Goal: Find specific page/section: Find specific page/section

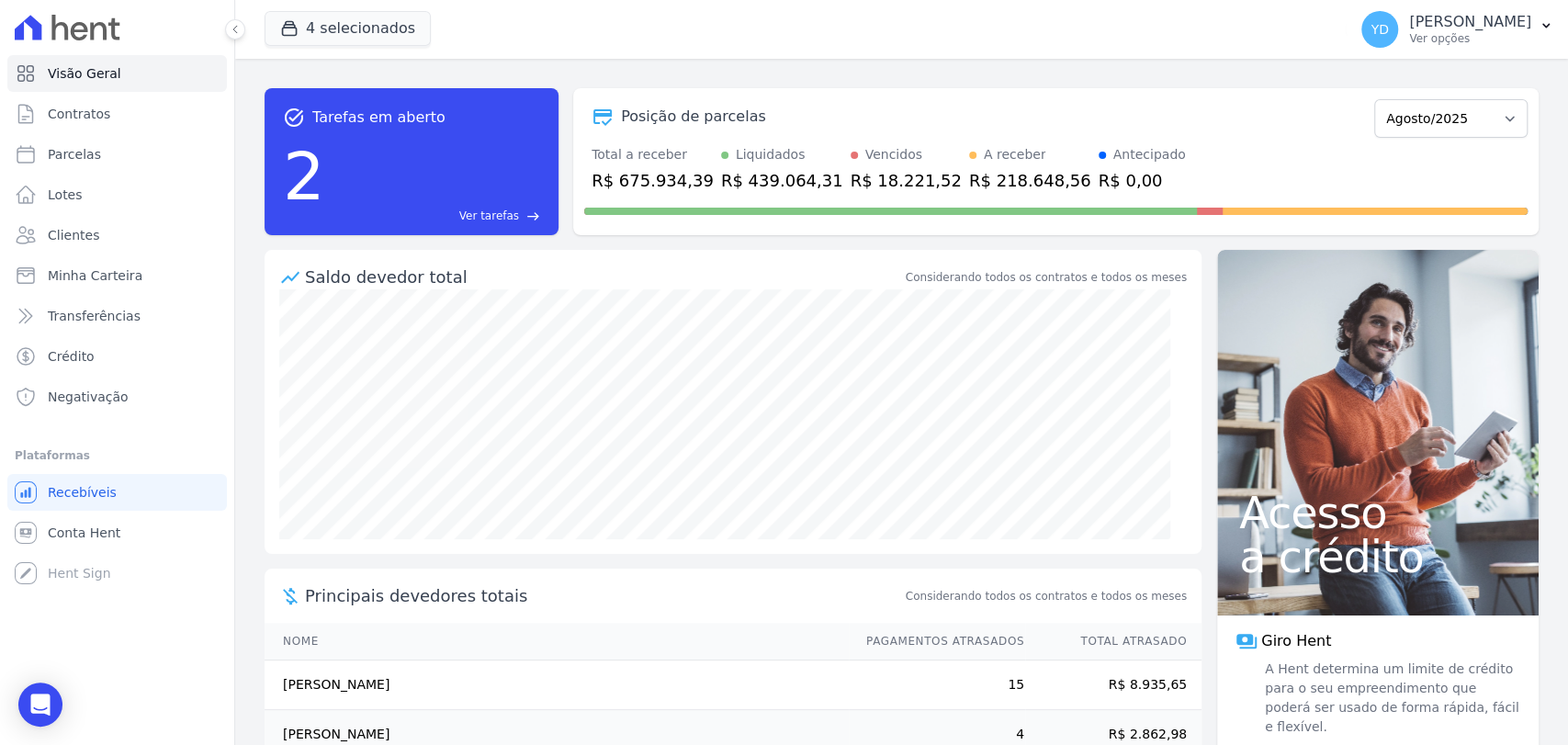
click at [493, 218] on span "Ver tarefas" at bounding box center [489, 216] width 60 height 17
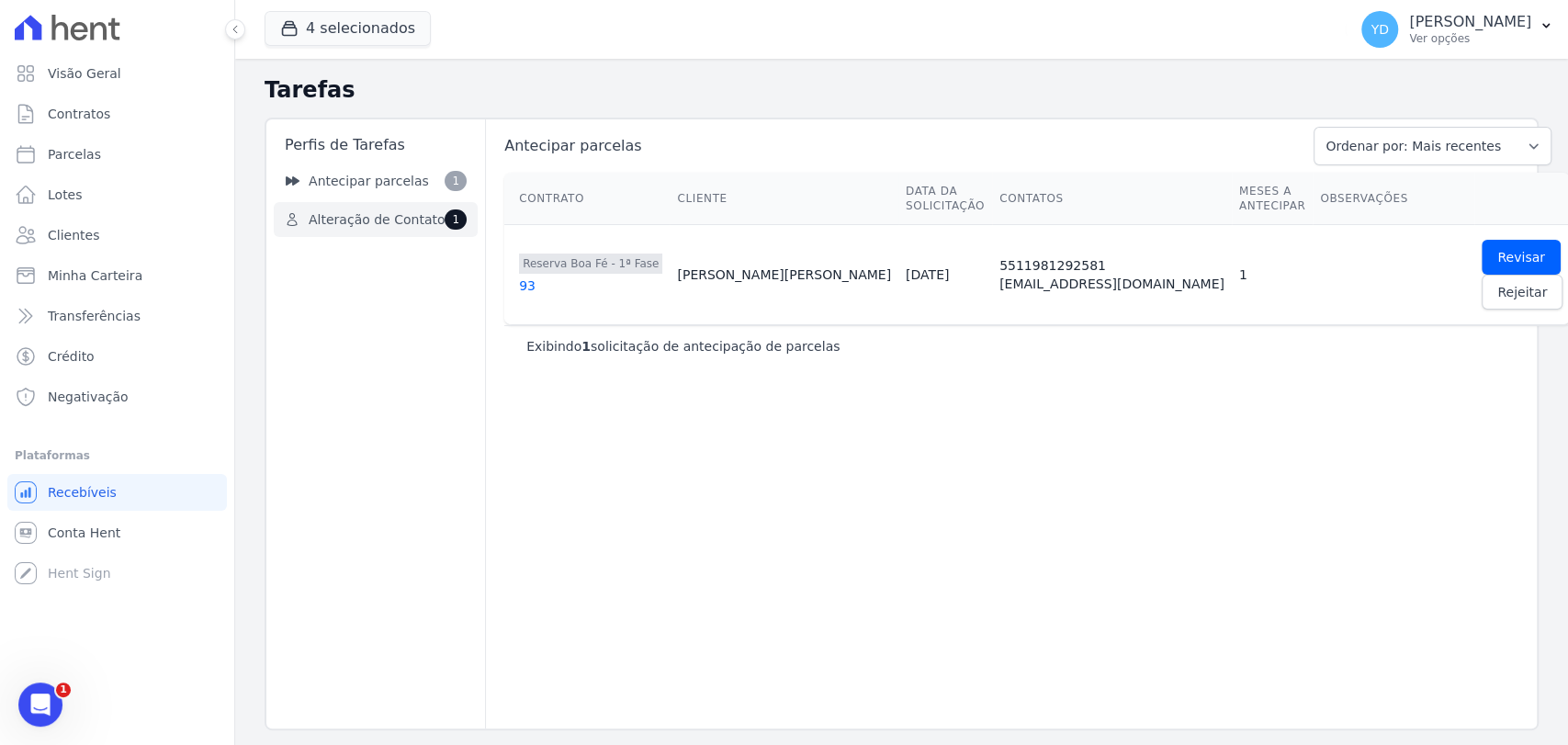
click at [410, 211] on span "Alteração de Contato" at bounding box center [376, 220] width 136 height 19
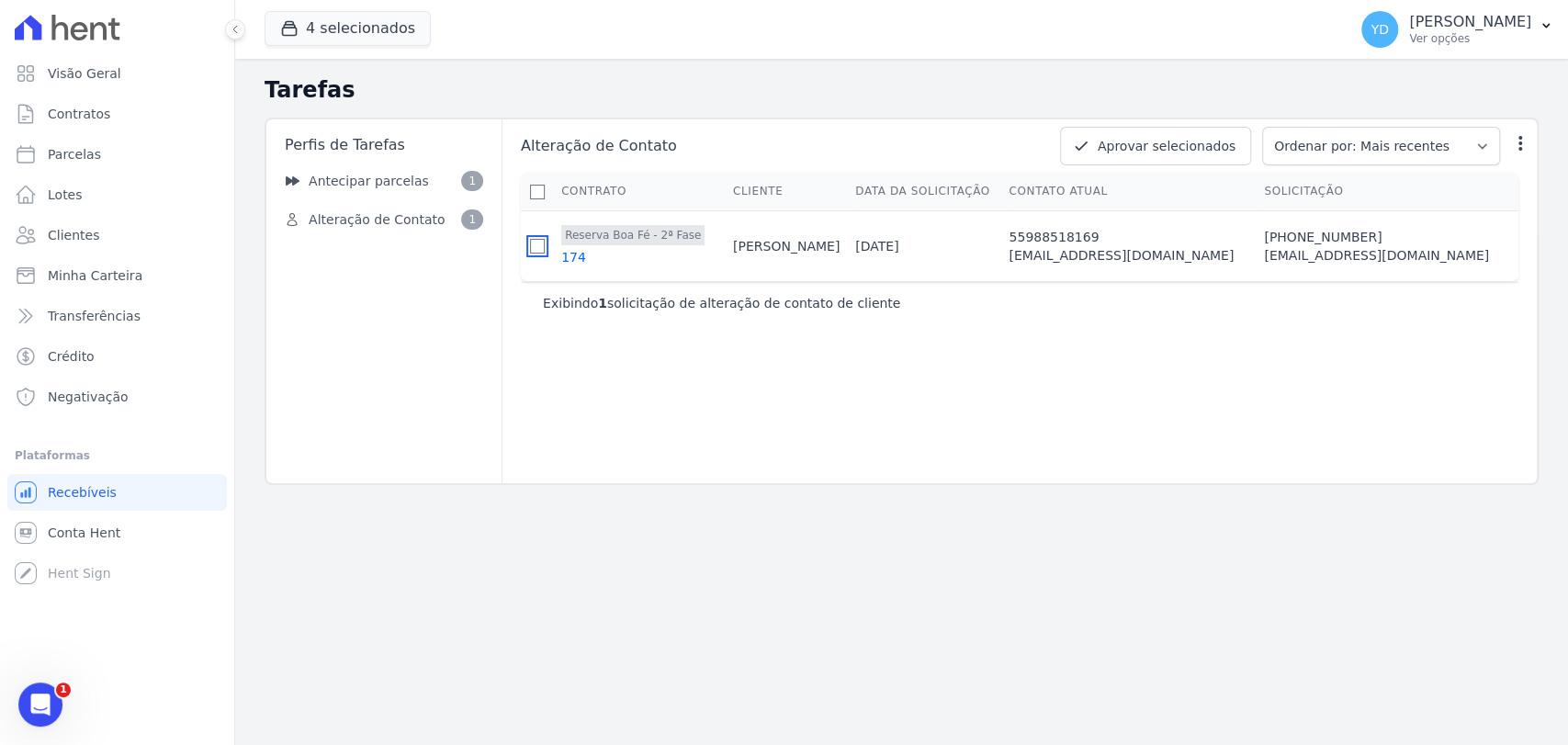
click at [533, 249] on input "checkbox" at bounding box center [537, 246] width 15 height 15
checkbox input "true"
click at [1205, 140] on button "Aprovar selecionados" at bounding box center [1156, 146] width 191 height 39
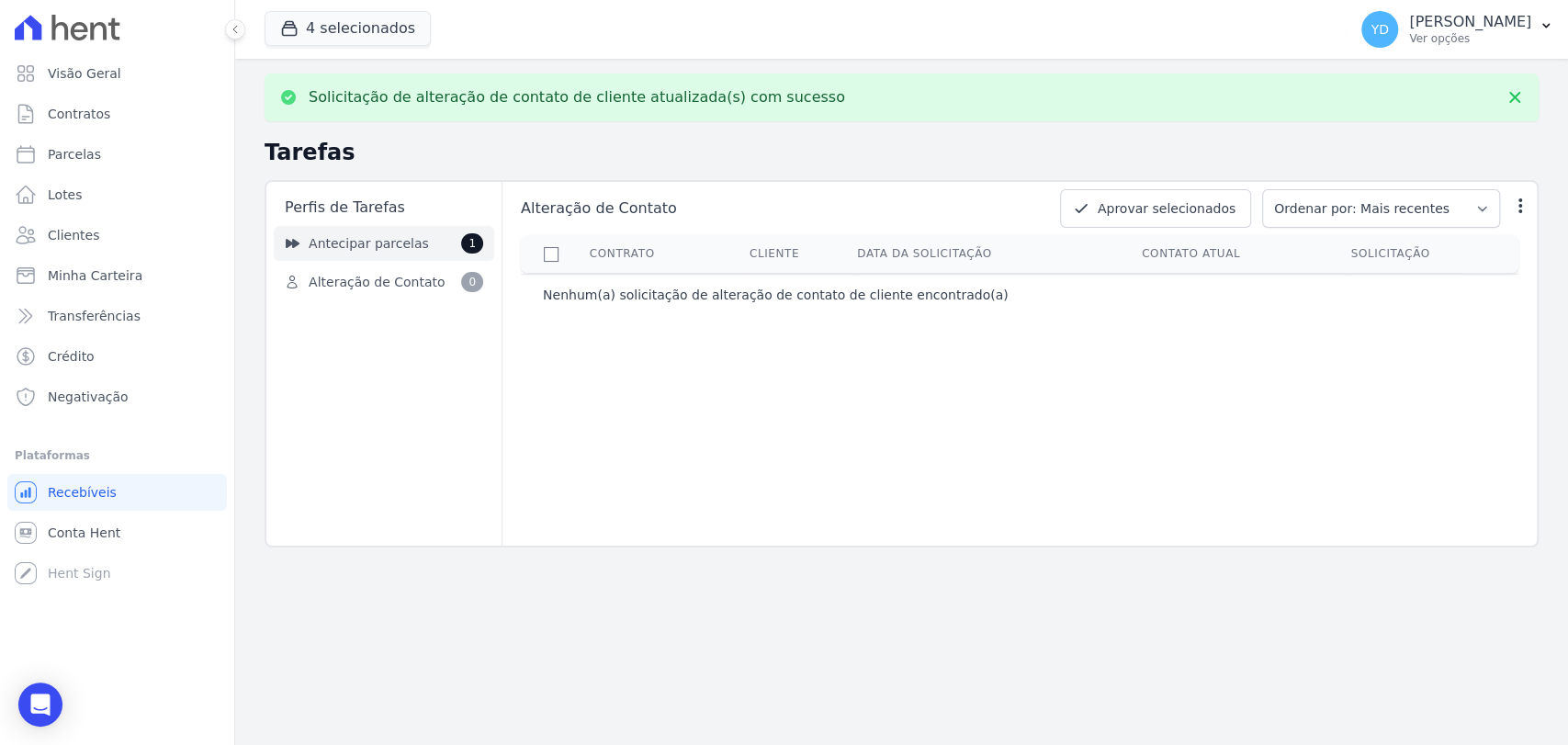
click at [346, 243] on span "Antecipar parcelas" at bounding box center [369, 243] width 120 height 19
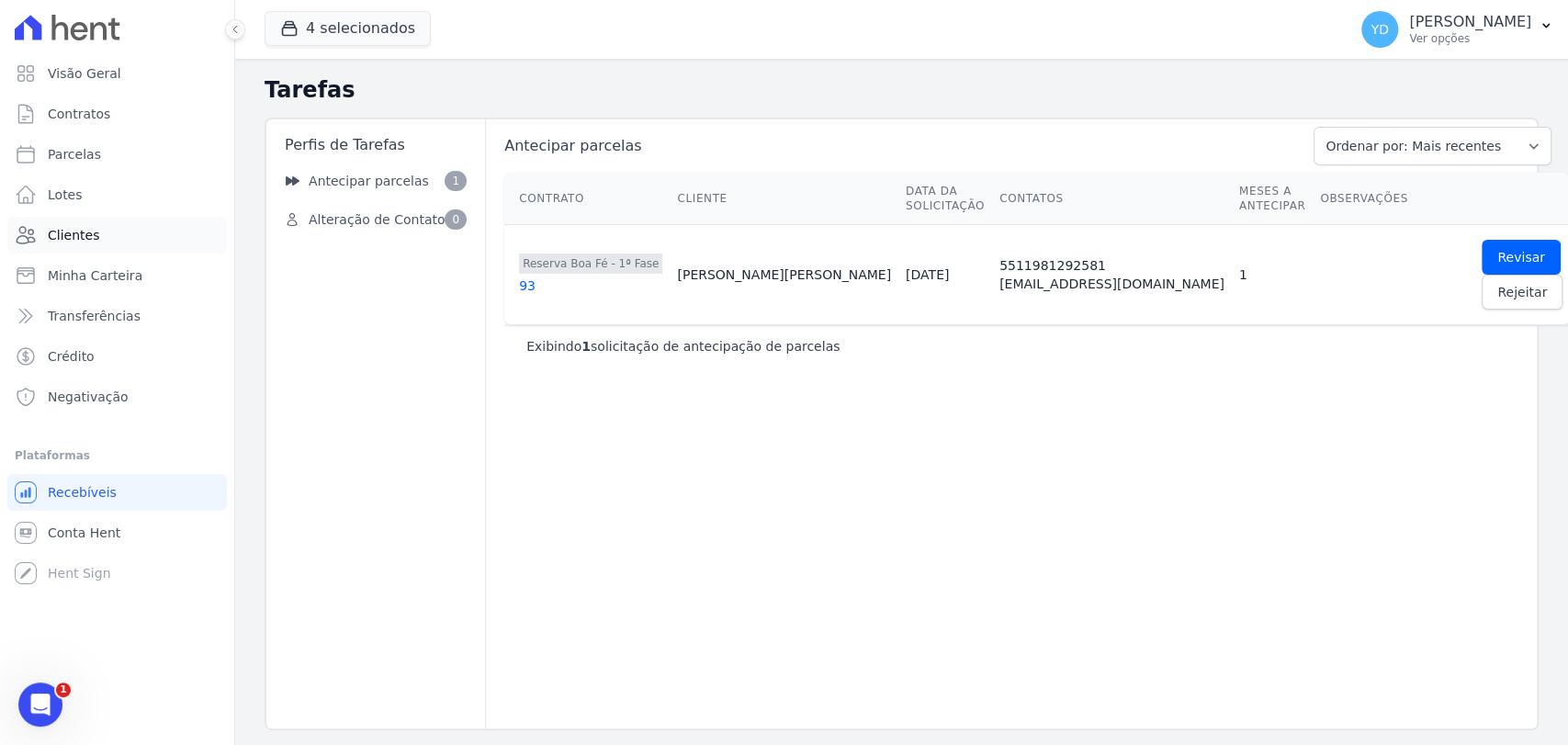
click at [147, 233] on link "Clientes" at bounding box center [116, 235] width 219 height 37
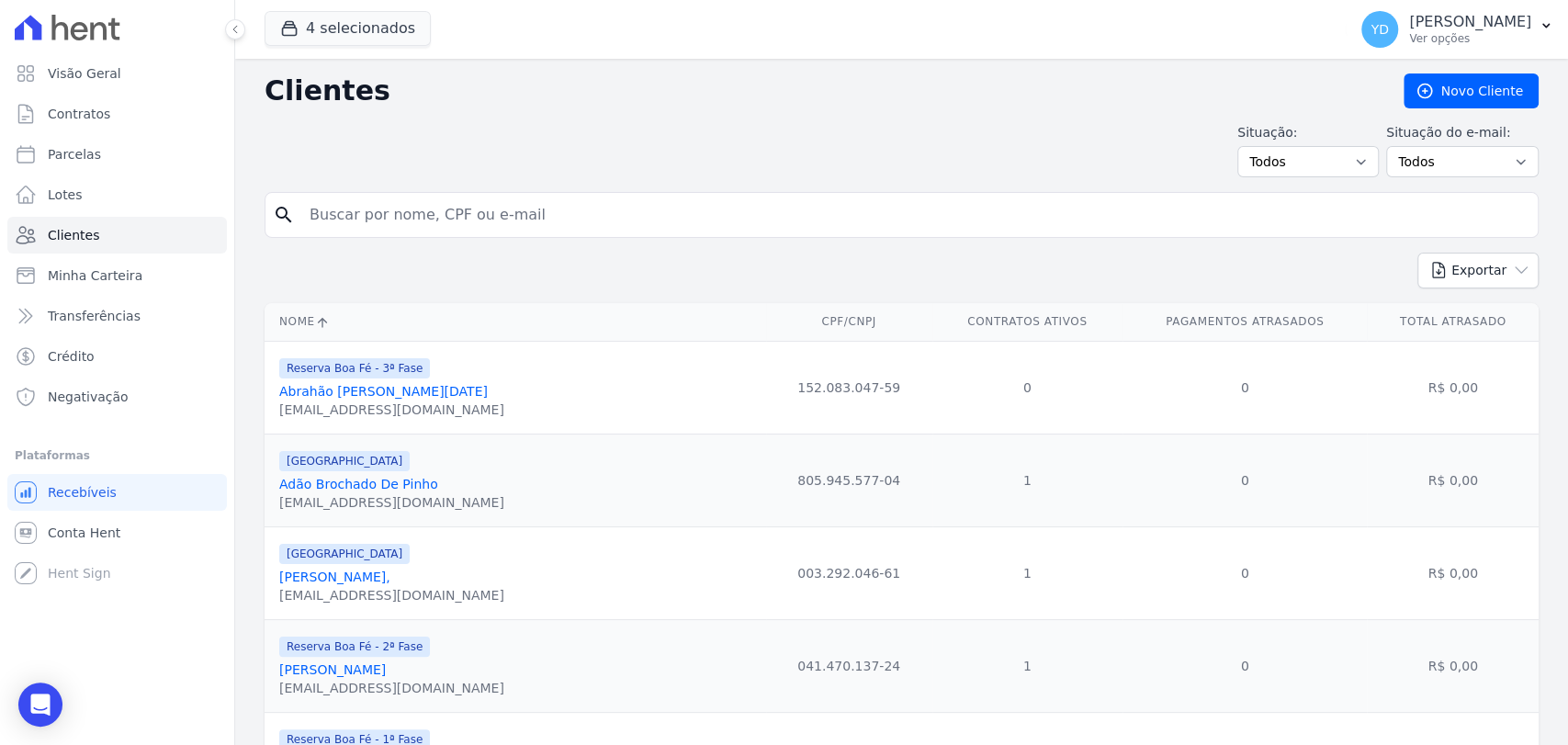
click at [592, 227] on input "search" at bounding box center [914, 215] width 1231 height 37
type input "[DEMOGRAPHIC_DATA]"
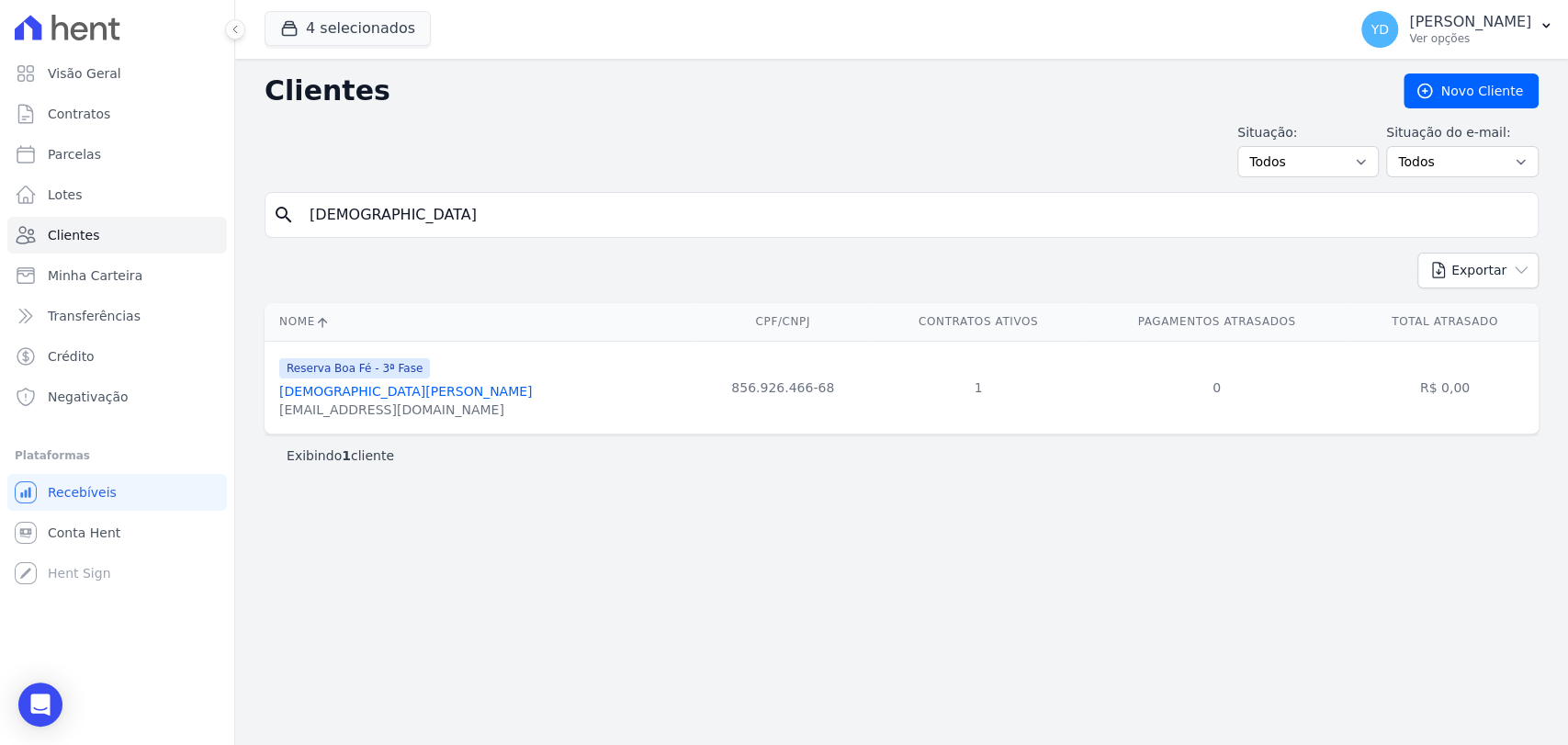
click at [391, 391] on link "[DEMOGRAPHIC_DATA][PERSON_NAME]" at bounding box center [405, 391] width 252 height 15
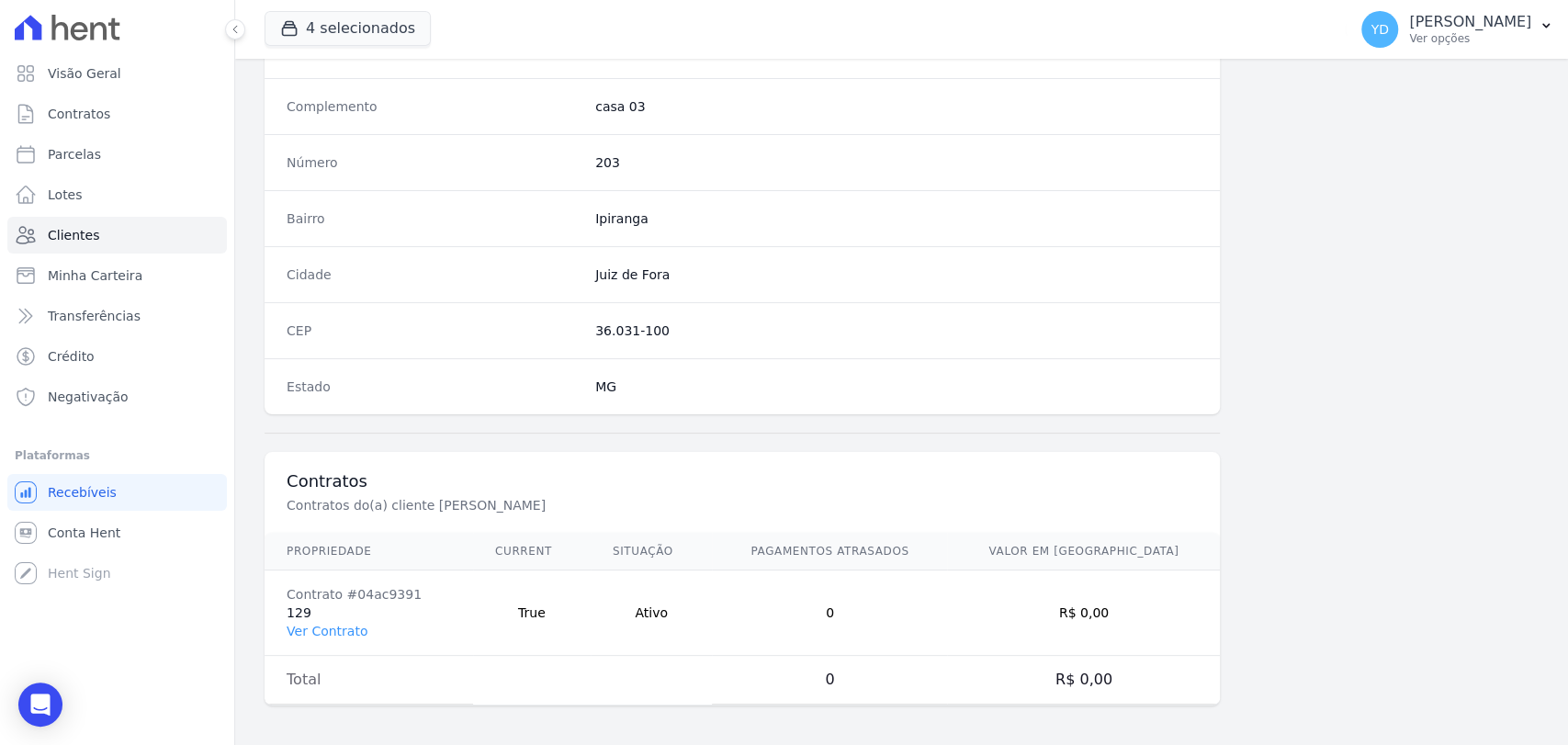
scroll to position [970, 0]
click at [342, 628] on link "Ver Contrato" at bounding box center [326, 630] width 80 height 15
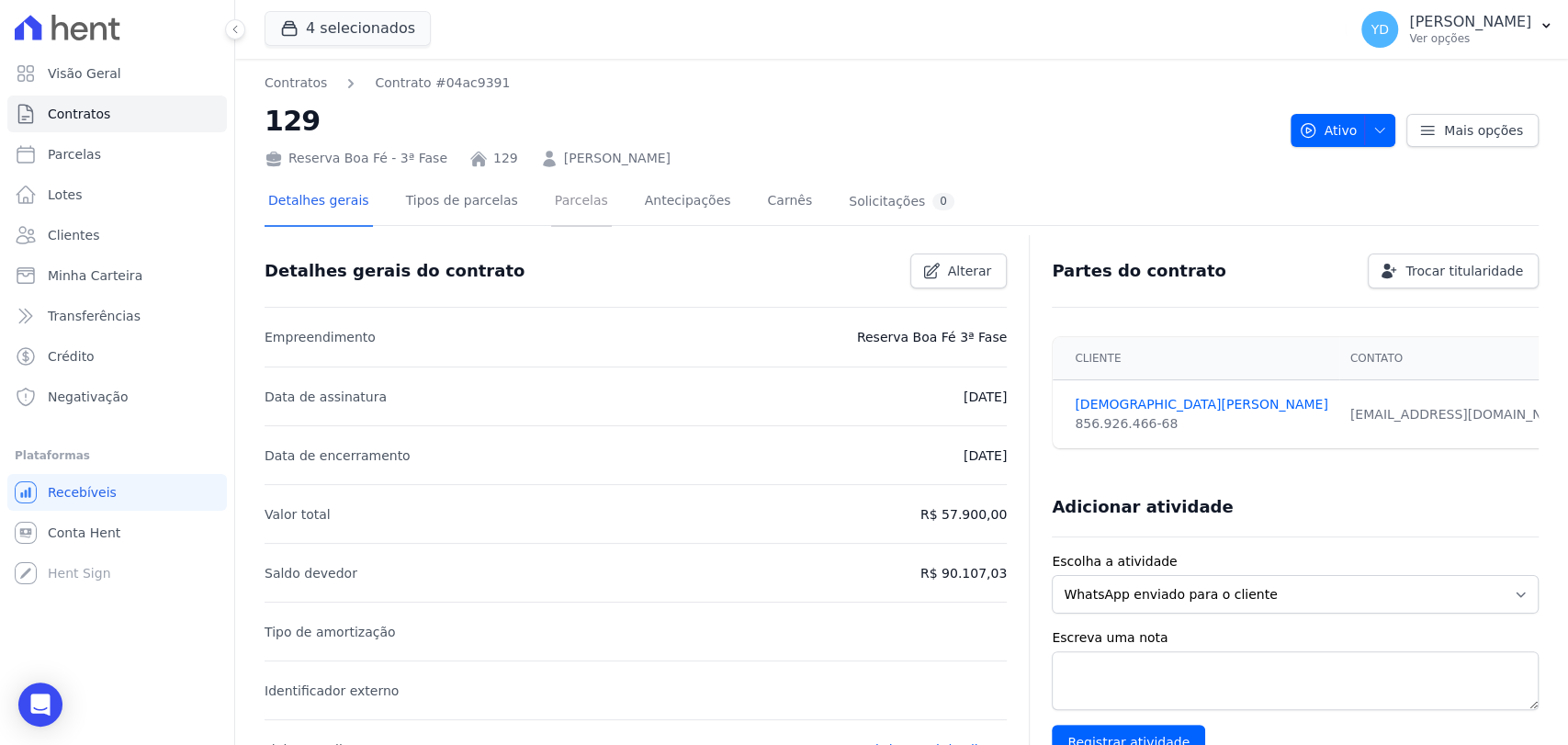
click at [551, 210] on link "Parcelas" at bounding box center [582, 202] width 61 height 49
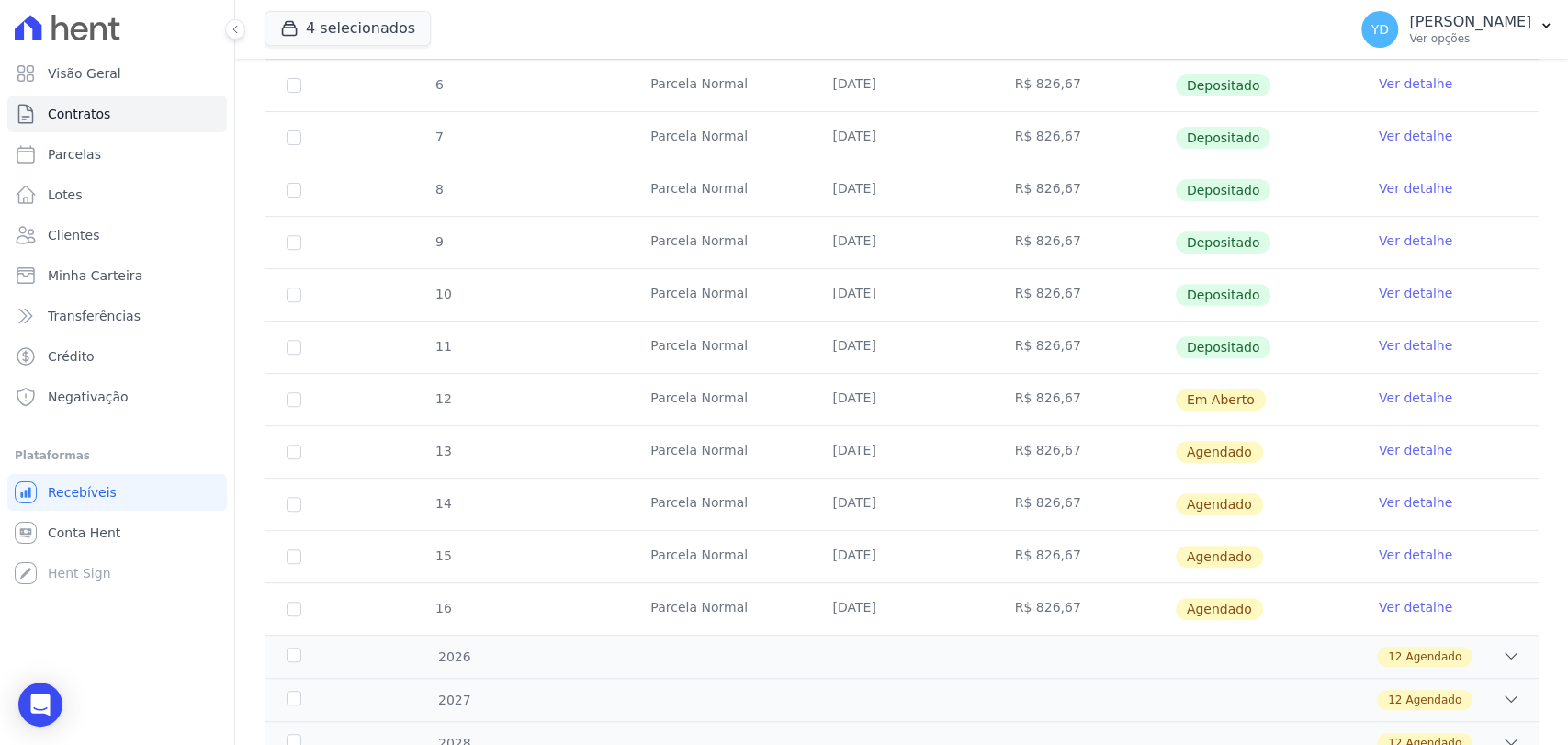
scroll to position [509, 0]
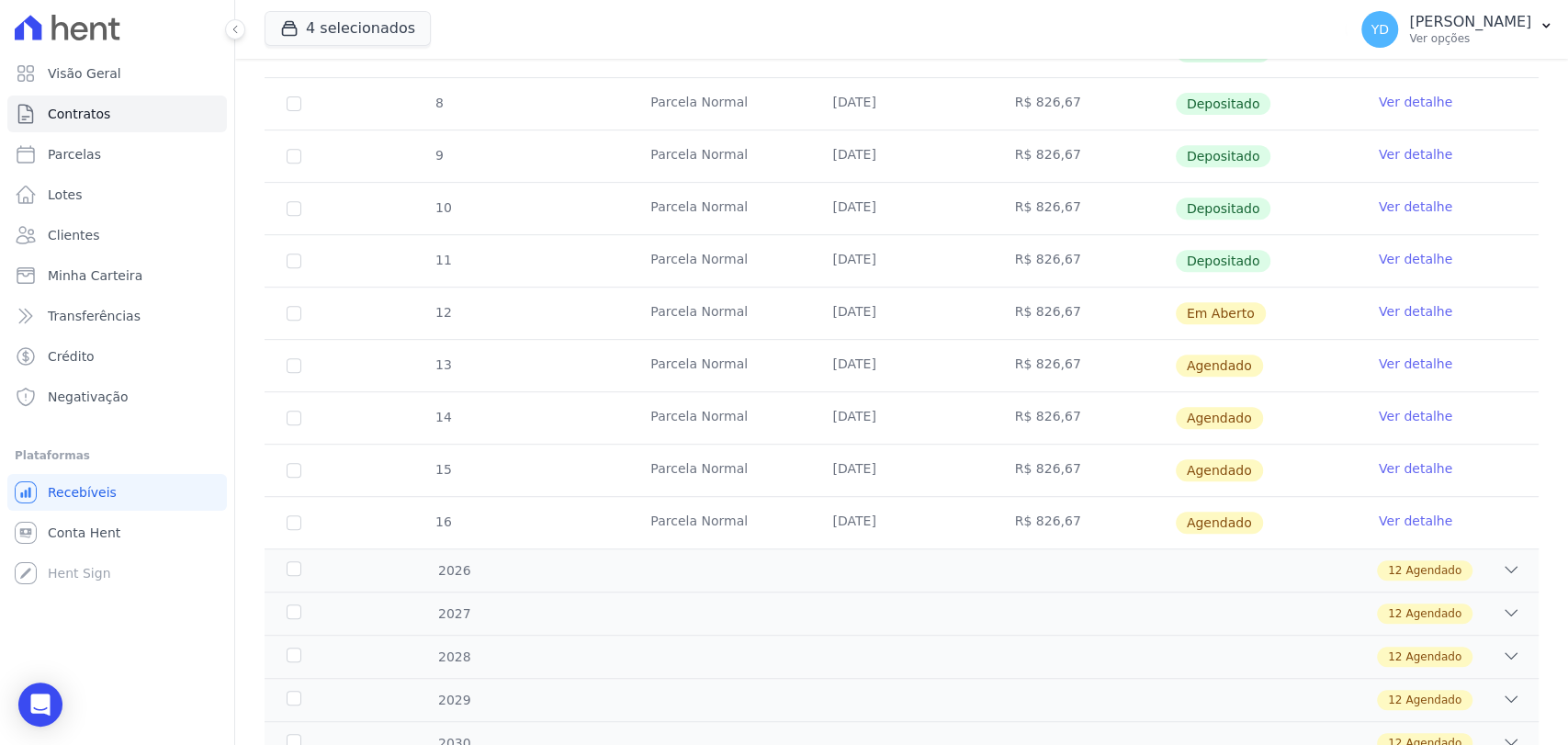
click at [1392, 314] on link "Ver detalhe" at bounding box center [1415, 311] width 73 height 18
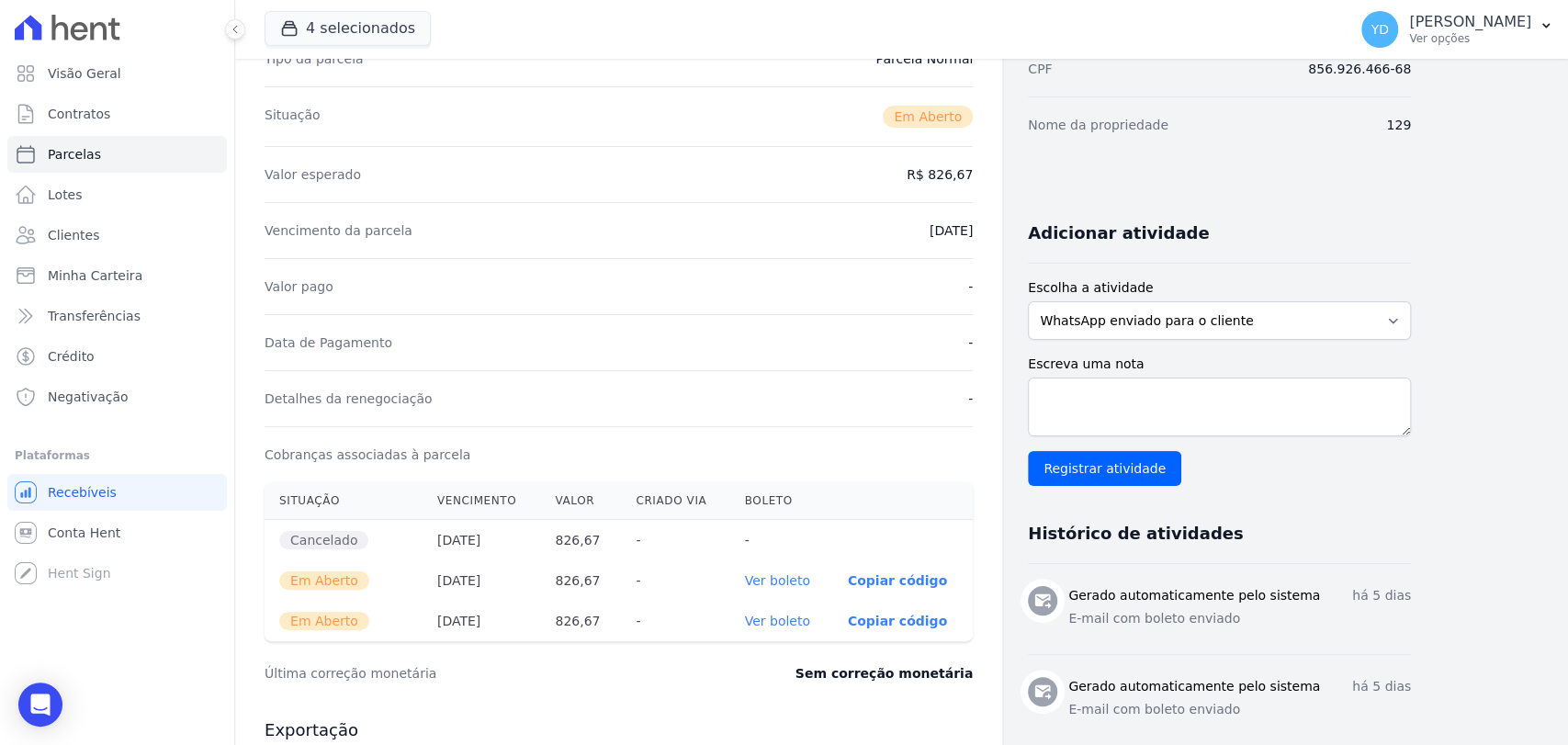
scroll to position [306, 0]
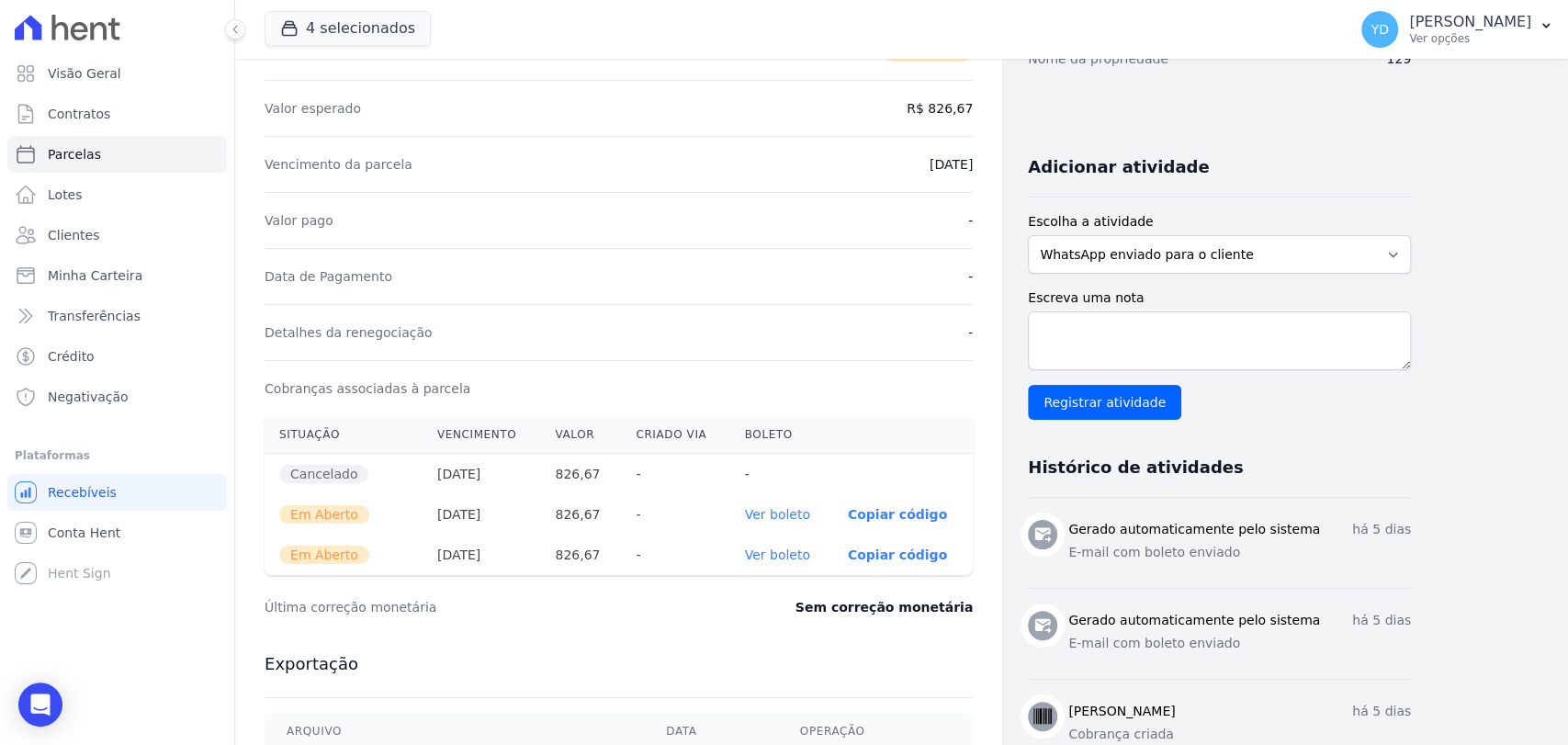
click at [788, 556] on link "Ver boleto" at bounding box center [778, 555] width 66 height 15
